Goal: Task Accomplishment & Management: Manage account settings

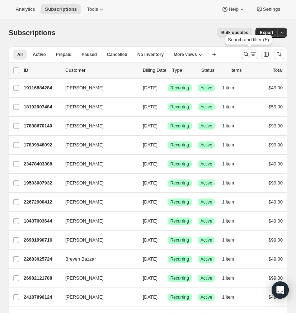
click at [246, 52] on icon "Search and filter results" at bounding box center [246, 54] width 7 height 7
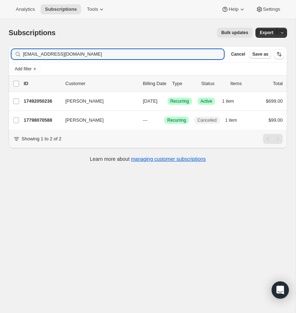
type input "[EMAIL_ADDRESS][DOMAIN_NAME]"
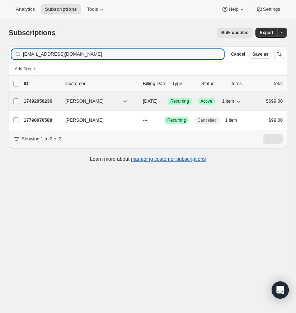
click at [38, 99] on p "17492050236" at bounding box center [42, 101] width 36 height 7
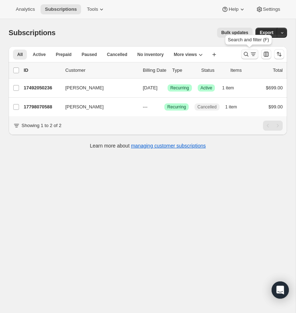
click at [247, 51] on icon "Search and filter results" at bounding box center [246, 54] width 7 height 7
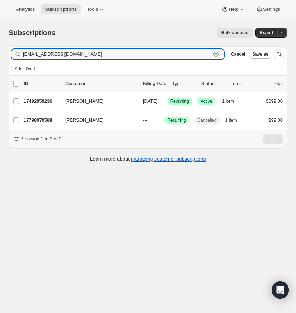
drag, startPoint x: 216, startPoint y: 53, endPoint x: 29, endPoint y: 59, distance: 186.9
click at [216, 53] on icon "button" at bounding box center [216, 54] width 7 height 7
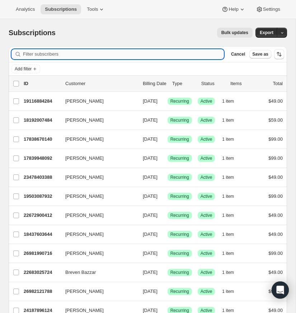
paste input "[EMAIL_ADDRESS][DOMAIN_NAME]"
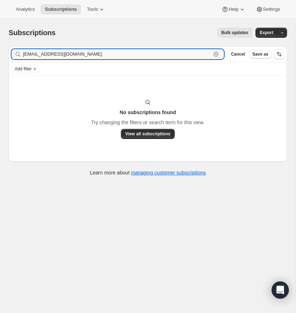
type input "[EMAIL_ADDRESS][DOMAIN_NAME]"
drag, startPoint x: 88, startPoint y: 54, endPoint x: 115, endPoint y: 52, distance: 27.3
click at [88, 54] on input "[EMAIL_ADDRESS][DOMAIN_NAME]" at bounding box center [117, 54] width 188 height 10
drag, startPoint x: 216, startPoint y: 52, endPoint x: 67, endPoint y: 57, distance: 149.1
click at [216, 52] on icon "button" at bounding box center [216, 54] width 7 height 7
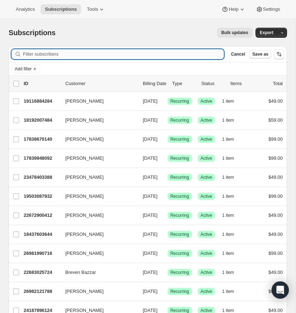
paste input "[EMAIL_ADDRESS][DOMAIN_NAME]"
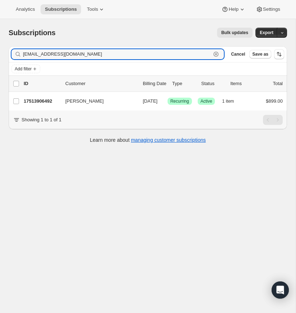
type input "[EMAIL_ADDRESS][DOMAIN_NAME]"
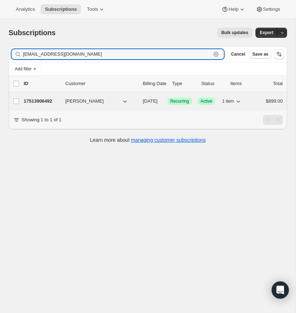
scroll to position [0, 0]
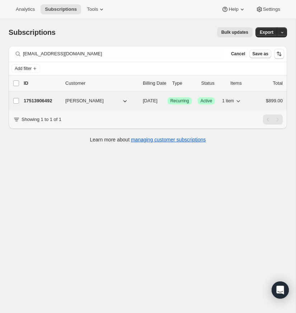
click at [49, 100] on p "17513906492" at bounding box center [42, 100] width 36 height 7
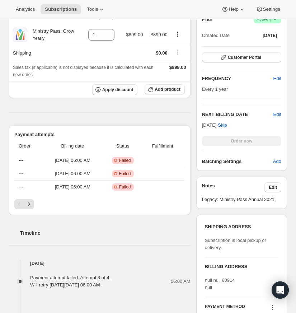
scroll to position [144, 0]
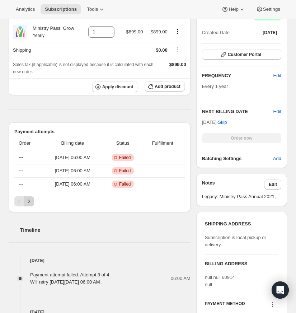
click at [29, 198] on icon "Next" at bounding box center [29, 201] width 7 height 7
click at [29, 200] on icon "Next" at bounding box center [29, 201] width 7 height 7
click at [16, 200] on icon "Previous" at bounding box center [19, 201] width 7 height 7
click at [28, 199] on icon "Next" at bounding box center [29, 201] width 7 height 7
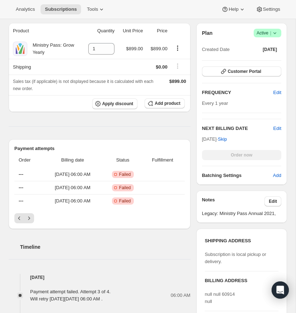
scroll to position [129, 0]
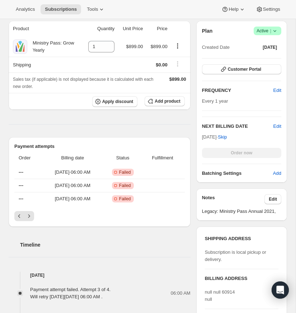
click at [32, 215] on icon "Next" at bounding box center [29, 216] width 7 height 7
click at [17, 215] on icon "Previous" at bounding box center [19, 216] width 7 height 7
click at [17, 215] on div "Pagination" at bounding box center [19, 216] width 10 height 10
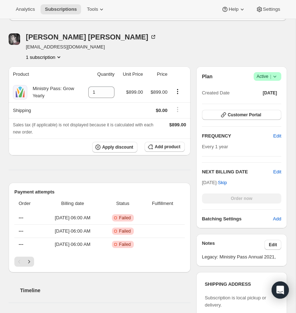
scroll to position [61, 0]
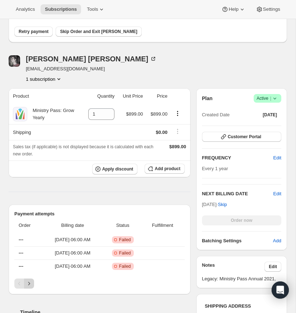
click at [29, 281] on icon "Next" at bounding box center [29, 283] width 7 height 7
click at [15, 279] on button "Previous" at bounding box center [19, 284] width 10 height 10
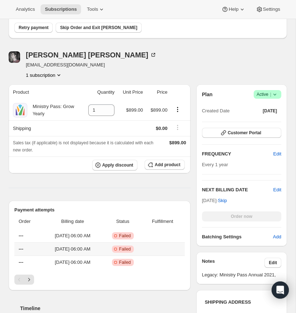
scroll to position [66, 0]
click at [275, 92] on icon at bounding box center [275, 94] width 7 height 7
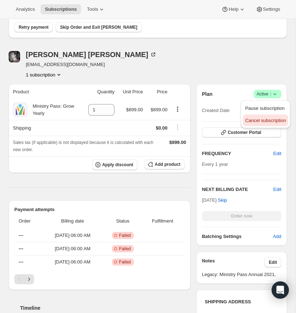
click at [265, 120] on span "Cancel subscription" at bounding box center [265, 120] width 41 height 5
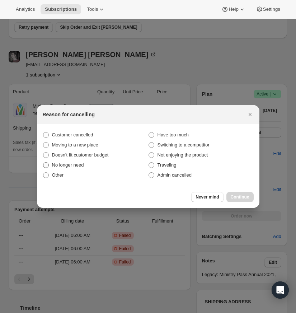
drag, startPoint x: 47, startPoint y: 134, endPoint x: 110, endPoint y: 162, distance: 69.4
click at [47, 134] on span ":r12n:" at bounding box center [46, 135] width 6 height 6
click at [43, 133] on input "Customer cancelled" at bounding box center [43, 132] width 0 height 0
radio input "true"
click at [239, 196] on span "Continue" at bounding box center [240, 197] width 19 height 6
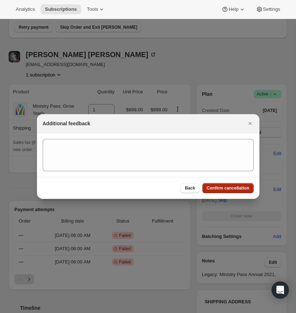
click at [223, 187] on span "Confirm cancellation" at bounding box center [228, 188] width 43 height 6
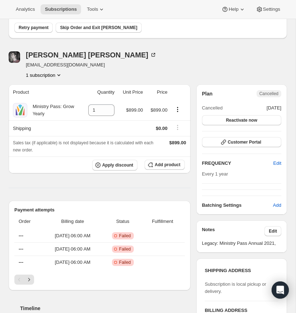
scroll to position [122, 0]
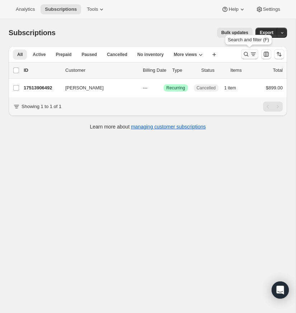
click at [246, 52] on icon "Search and filter results" at bounding box center [246, 54] width 7 height 7
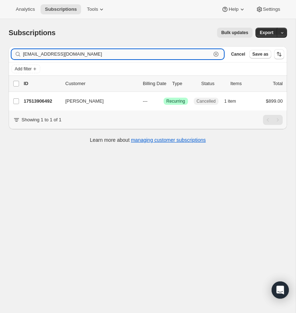
drag, startPoint x: 217, startPoint y: 52, endPoint x: 161, endPoint y: 56, distance: 56.6
click at [217, 52] on icon "button" at bounding box center [216, 54] width 7 height 7
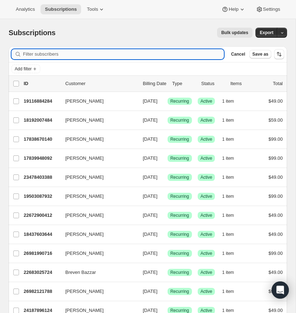
paste input "[EMAIL_ADDRESS][DOMAIN_NAME]"
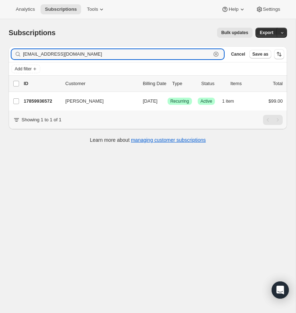
type input "[EMAIL_ADDRESS][DOMAIN_NAME]"
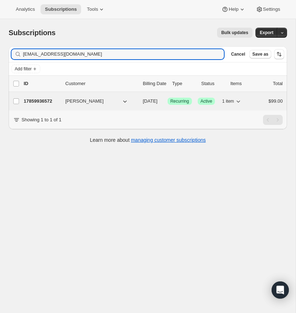
click at [35, 100] on p "17859936572" at bounding box center [42, 101] width 36 height 7
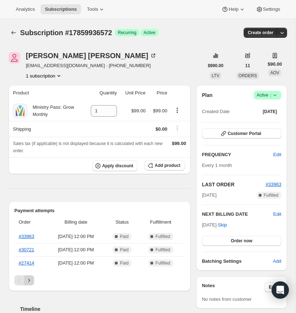
click at [28, 279] on icon "Next" at bounding box center [29, 280] width 7 height 7
click at [28, 279] on icon "Next" at bounding box center [29, 280] width 2 height 3
click at [29, 279] on icon "Next" at bounding box center [29, 280] width 7 height 7
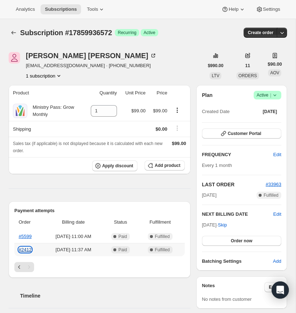
click at [26, 249] on link "#2412" at bounding box center [25, 249] width 13 height 5
click at [16, 267] on icon "Previous" at bounding box center [19, 267] width 7 height 7
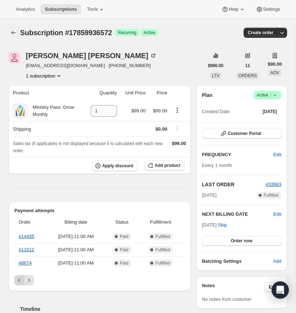
click at [18, 278] on icon "Previous" at bounding box center [19, 280] width 7 height 7
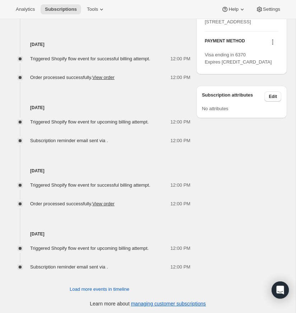
scroll to position [360, 0]
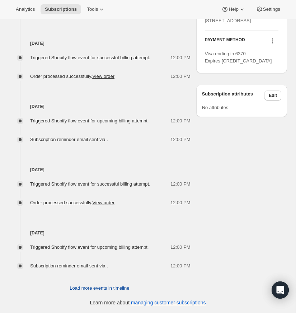
click at [82, 287] on span "Load more events in timeline" at bounding box center [100, 288] width 60 height 7
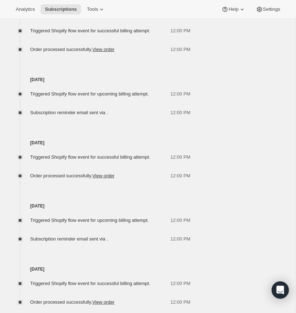
scroll to position [676, 0]
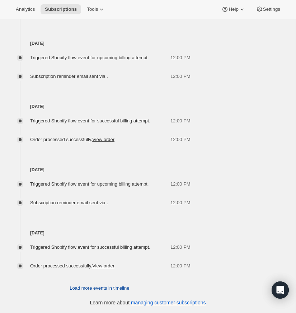
click at [88, 288] on span "Load more events in timeline" at bounding box center [100, 288] width 60 height 7
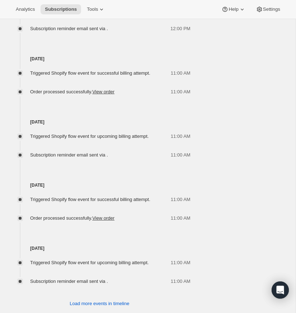
scroll to position [992, 0]
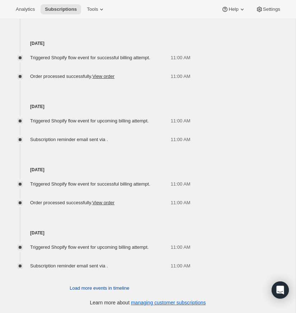
click at [90, 288] on span "Load more events in timeline" at bounding box center [100, 288] width 60 height 7
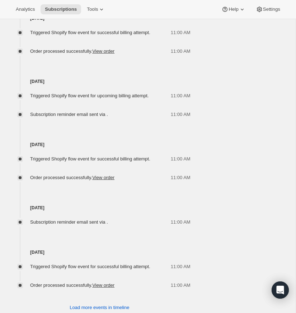
scroll to position [1289, 0]
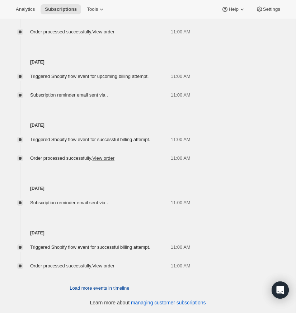
click at [86, 288] on span "Load more events in timeline" at bounding box center [100, 288] width 60 height 7
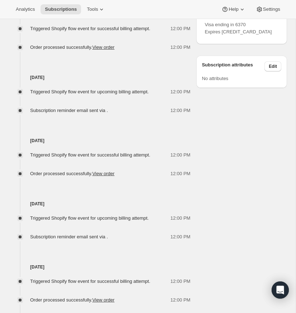
scroll to position [0, 0]
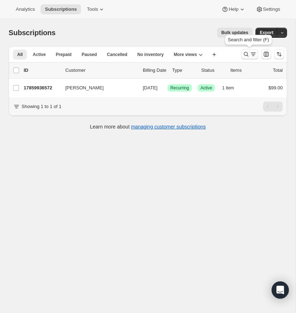
click at [246, 52] on icon "Search and filter results" at bounding box center [246, 54] width 7 height 7
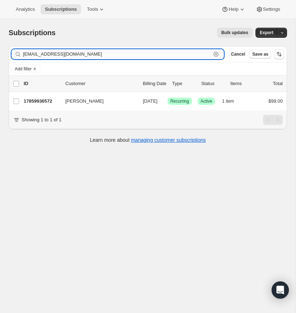
click at [216, 53] on icon "button" at bounding box center [216, 54] width 7 height 7
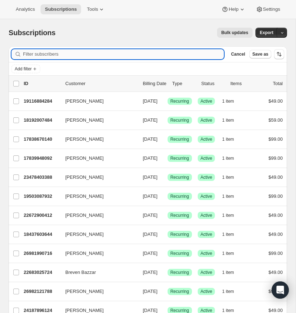
paste input "[EMAIL_ADDRESS][DOMAIN_NAME]"
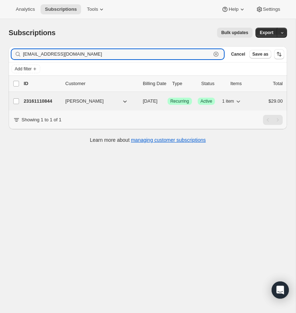
type input "[EMAIL_ADDRESS][DOMAIN_NAME]"
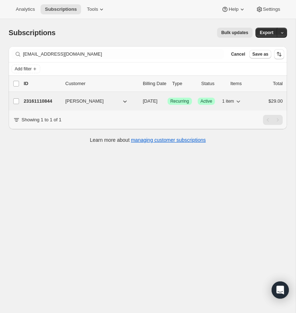
click at [36, 99] on p "23161110844" at bounding box center [42, 101] width 36 height 7
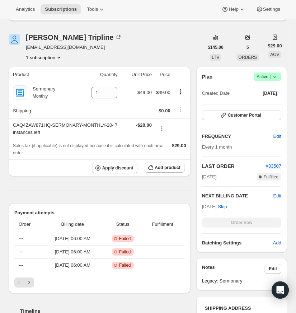
scroll to position [101, 0]
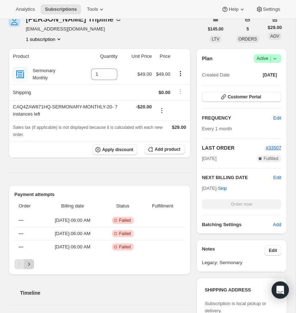
click at [31, 261] on icon "Next" at bounding box center [29, 264] width 7 height 7
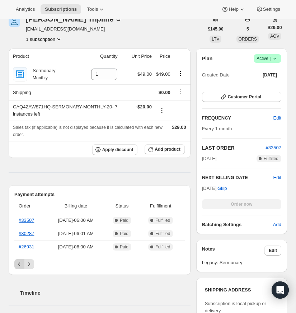
click at [16, 262] on icon "Previous" at bounding box center [19, 264] width 7 height 7
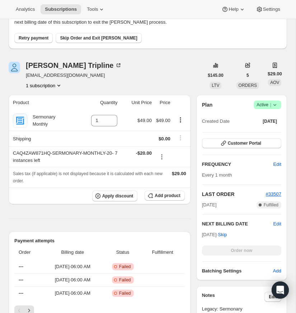
scroll to position [12, 0]
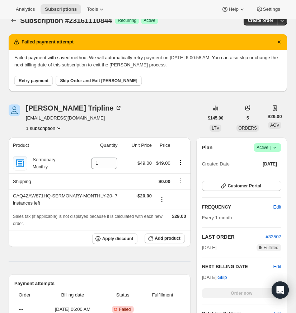
click at [276, 146] on icon at bounding box center [275, 147] width 7 height 7
click at [272, 173] on span "Cancel subscription" at bounding box center [265, 173] width 41 height 5
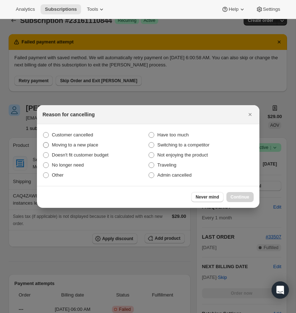
drag, startPoint x: 46, startPoint y: 133, endPoint x: 65, endPoint y: 142, distance: 21.4
click at [46, 133] on span ":r1vb:" at bounding box center [46, 135] width 6 height 6
click at [43, 133] on input "Customer cancelled" at bounding box center [43, 132] width 0 height 0
radio input "true"
drag, startPoint x: 237, startPoint y: 195, endPoint x: 230, endPoint y: 191, distance: 8.2
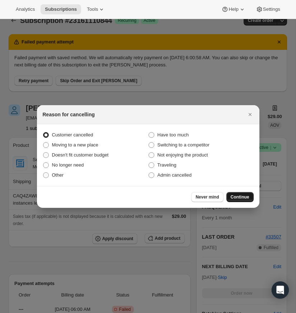
click at [237, 195] on span "Continue" at bounding box center [240, 197] width 19 height 6
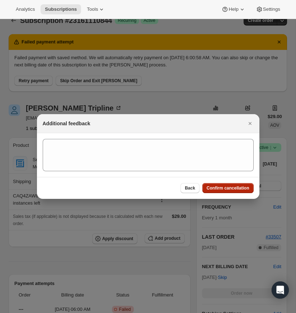
click at [246, 187] on span "Confirm cancellation" at bounding box center [228, 188] width 43 height 6
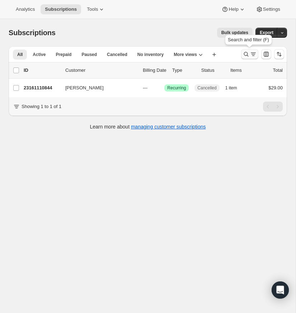
click at [246, 52] on icon "Search and filter results" at bounding box center [246, 54] width 7 height 7
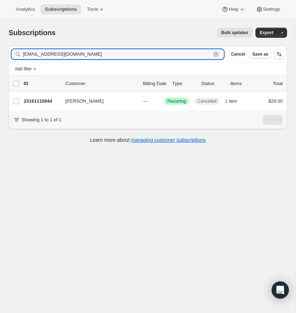
drag, startPoint x: 215, startPoint y: 53, endPoint x: 122, endPoint y: 48, distance: 93.1
click at [215, 53] on icon "button" at bounding box center [216, 54] width 7 height 7
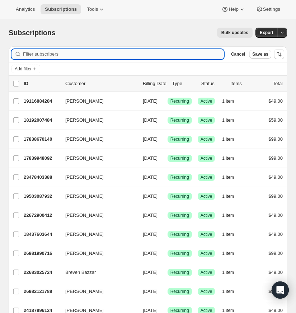
paste input "[EMAIL_ADDRESS][DOMAIN_NAME]"
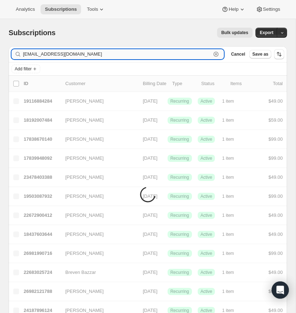
type input "[EMAIL_ADDRESS][DOMAIN_NAME]"
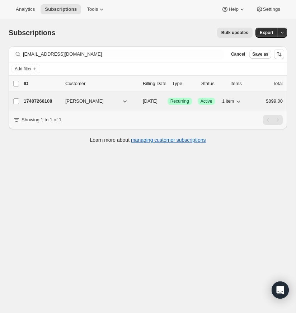
click at [47, 100] on p "17487266108" at bounding box center [42, 101] width 36 height 7
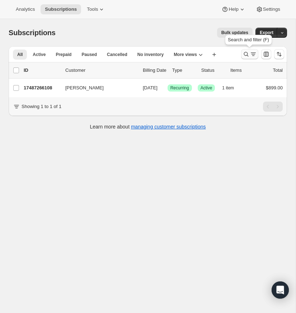
click at [244, 52] on icon "Search and filter results" at bounding box center [246, 54] width 7 height 7
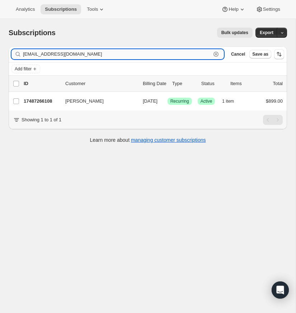
drag, startPoint x: 217, startPoint y: 53, endPoint x: 132, endPoint y: 50, distance: 85.2
click at [217, 53] on icon "button" at bounding box center [216, 54] width 7 height 7
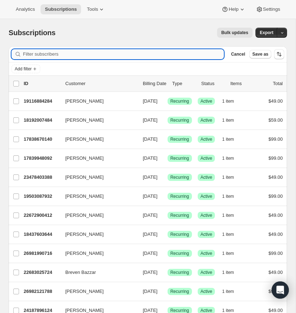
paste input "[EMAIL_ADDRESS][DOMAIN_NAME]"
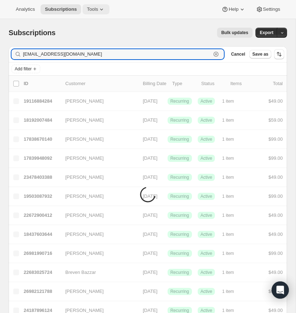
type input "[EMAIL_ADDRESS][DOMAIN_NAME]"
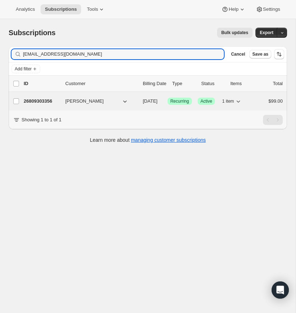
click at [44, 97] on div "26809303356 [PERSON_NAME] [DATE] Success Recurring Success Active 1 item $99.00" at bounding box center [153, 101] width 259 height 10
